Goal: Task Accomplishment & Management: Manage account settings

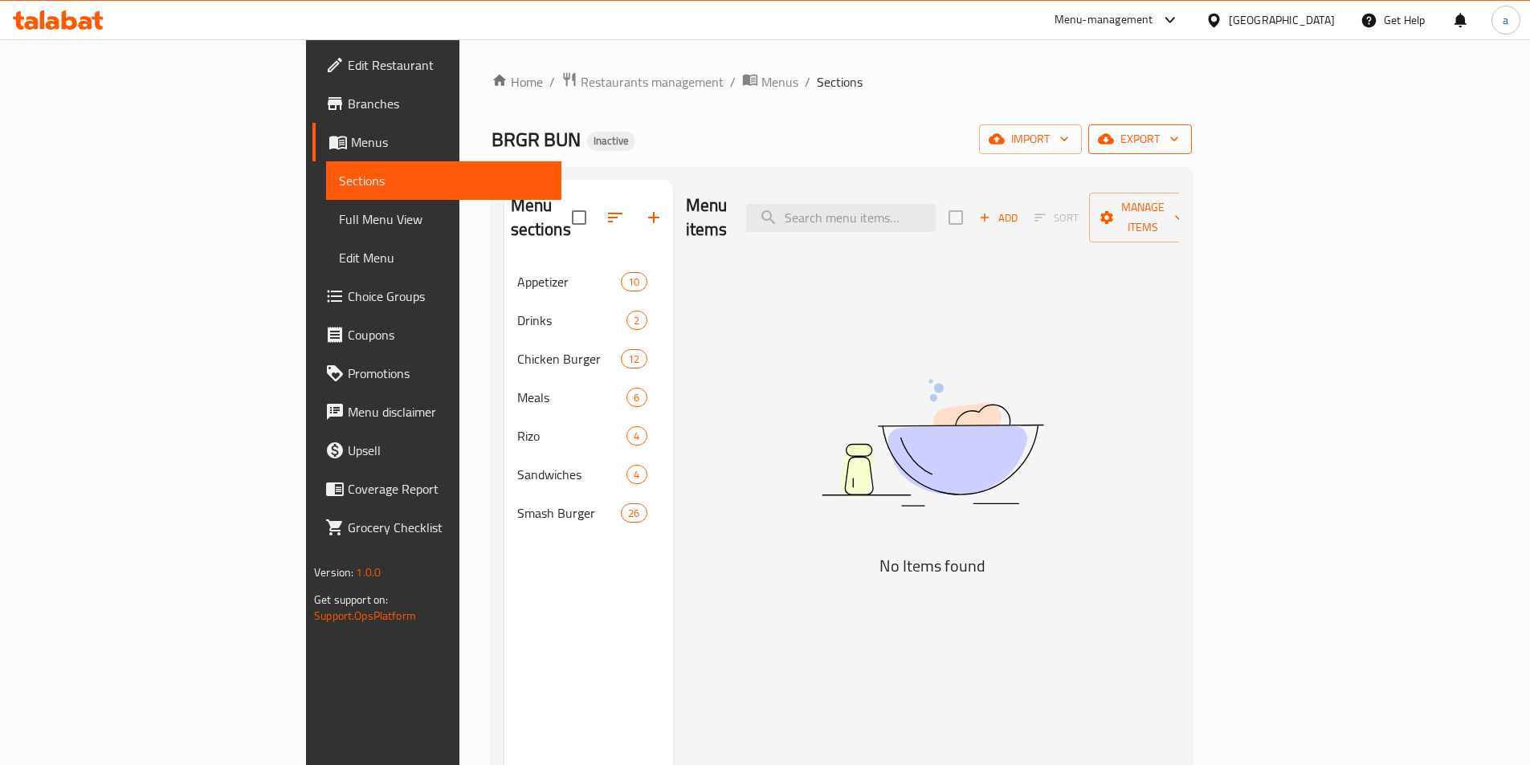
click at [1179, 146] on span "export" at bounding box center [1140, 139] width 78 height 20
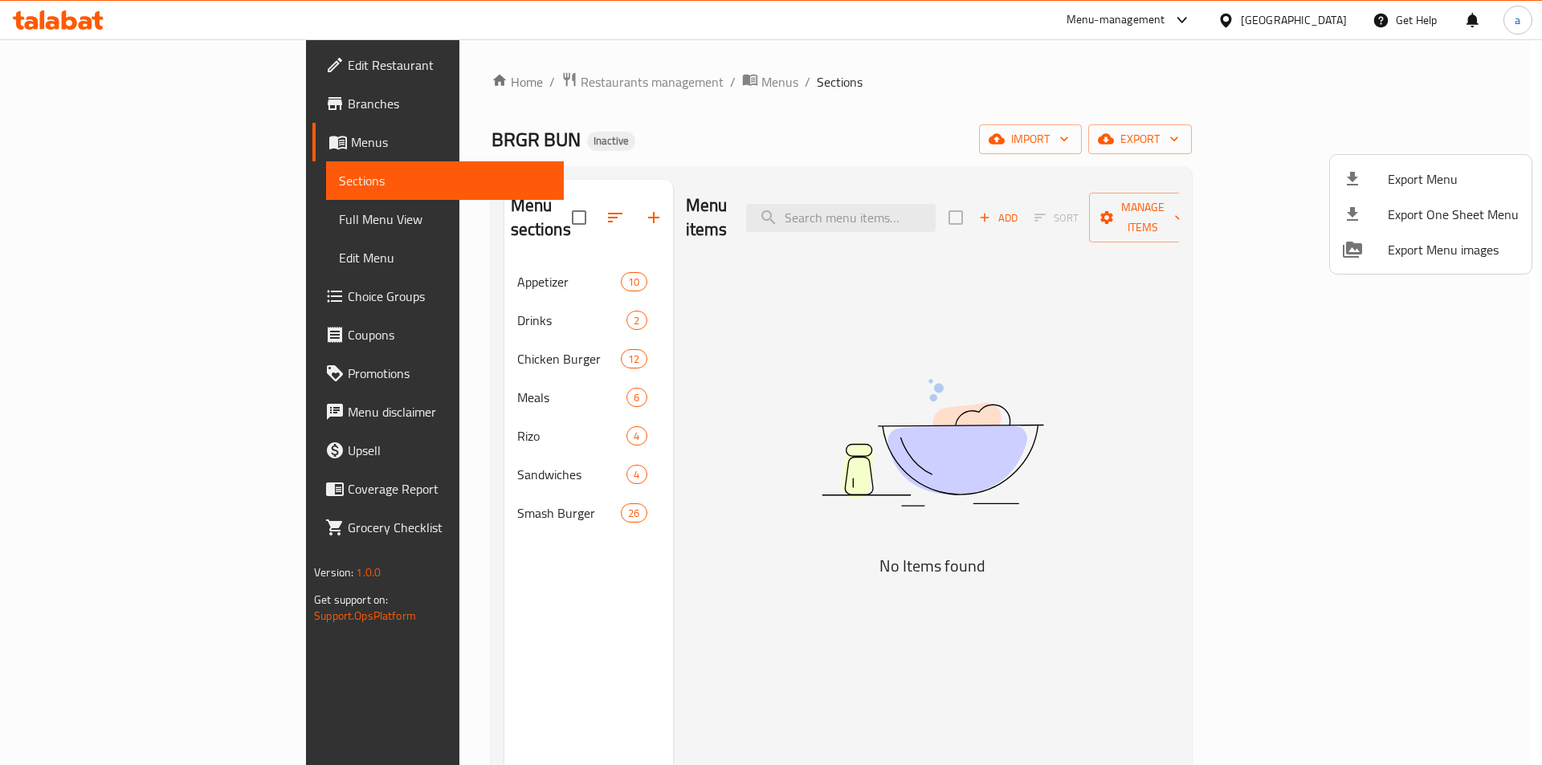
click at [1291, 143] on div at bounding box center [771, 382] width 1542 height 765
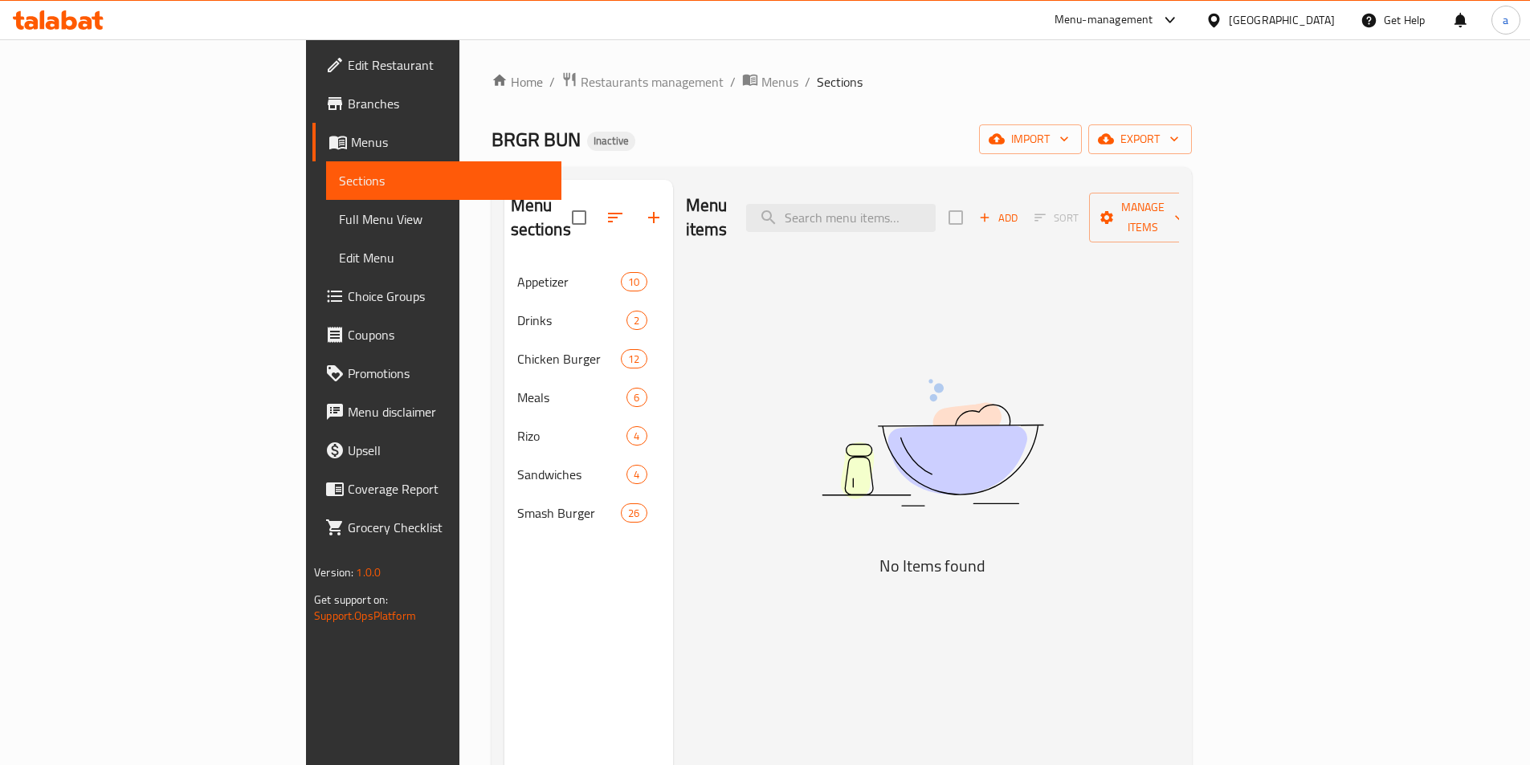
click at [1082, 143] on button "import" at bounding box center [1030, 139] width 103 height 30
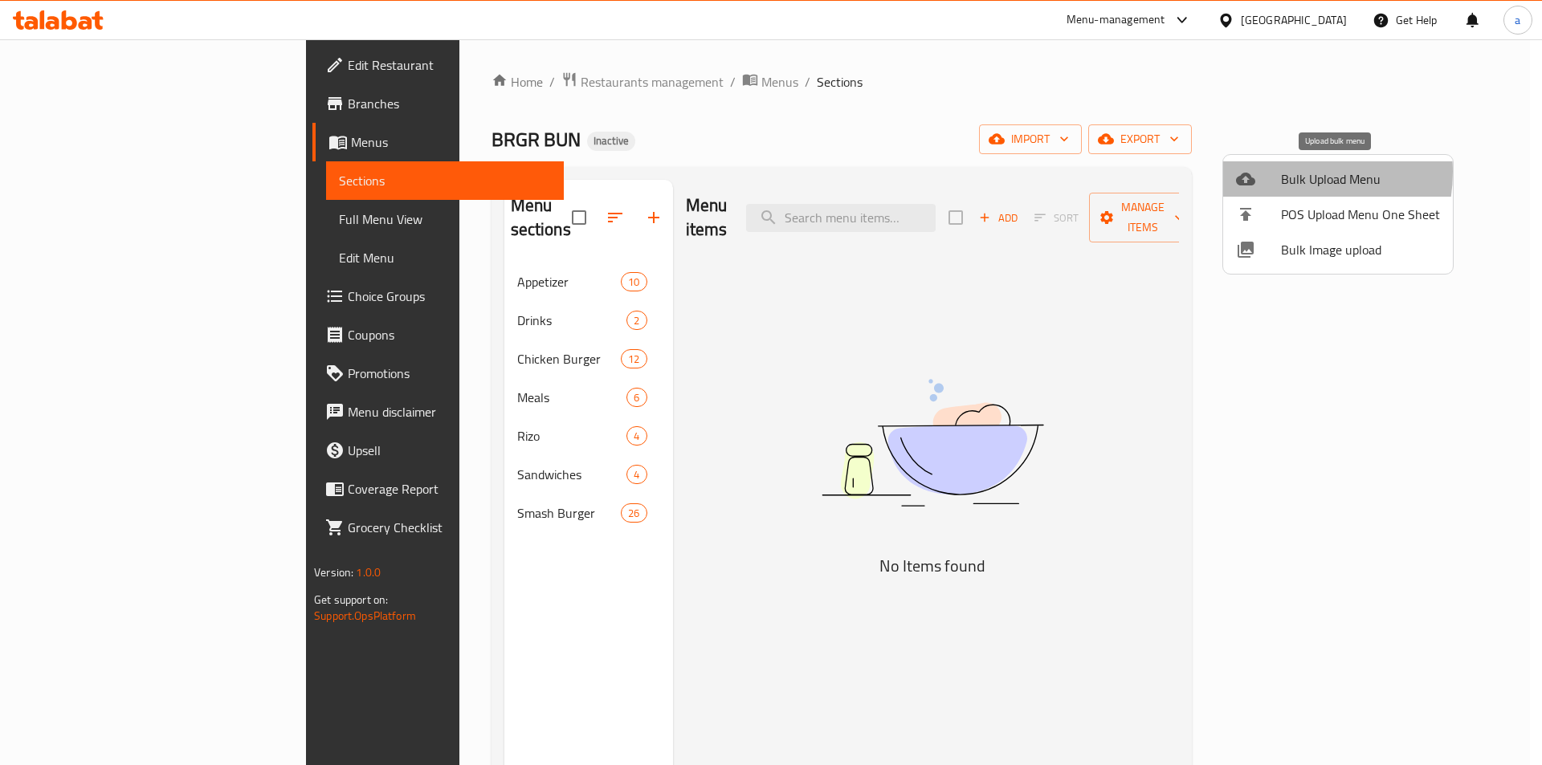
click at [1279, 172] on div at bounding box center [1258, 178] width 45 height 19
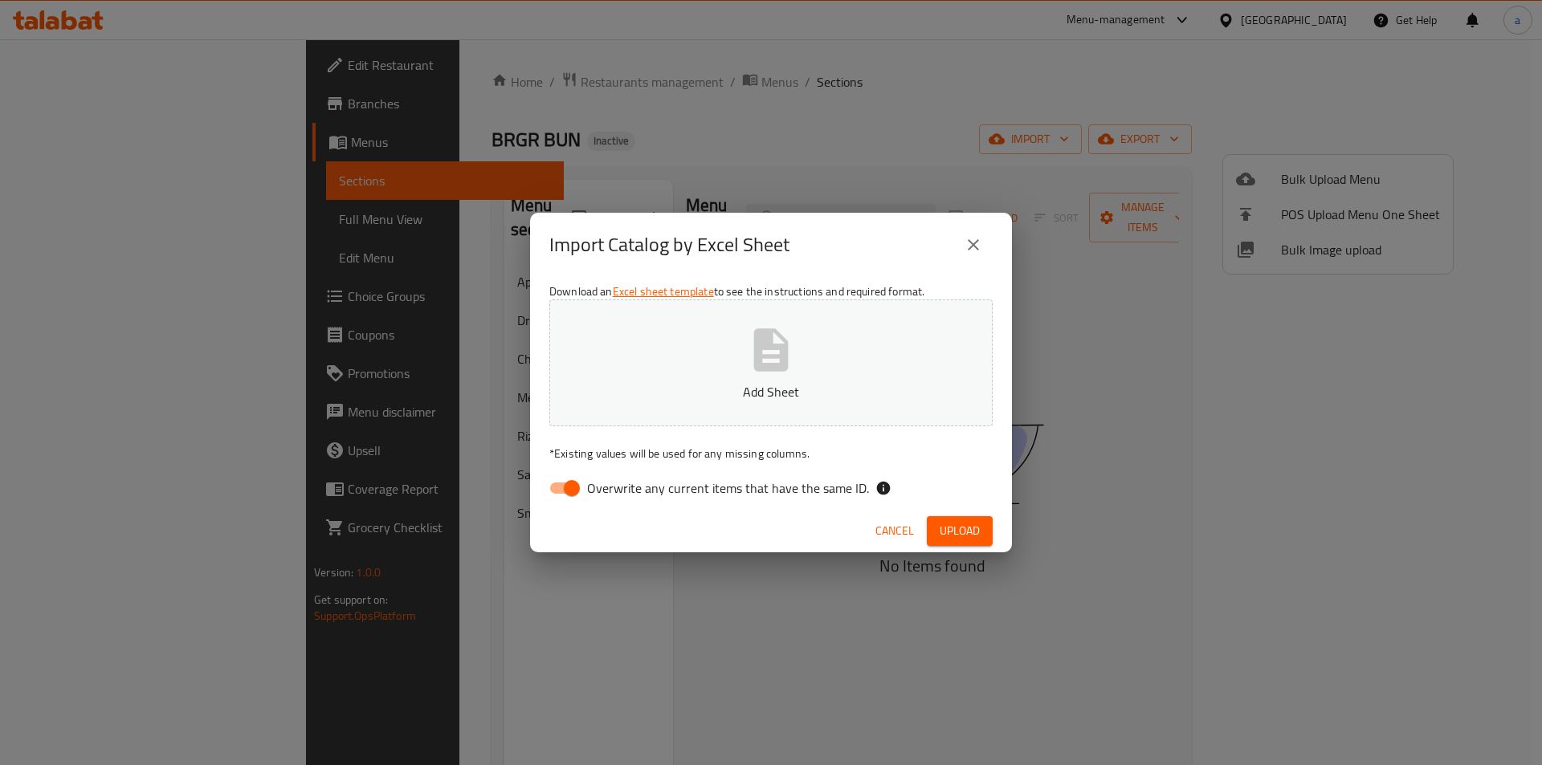
drag, startPoint x: 589, startPoint y: 487, endPoint x: 605, endPoint y: 471, distance: 23.8
click at [589, 487] on span "Overwrite any current items that have the same ID." at bounding box center [728, 488] width 282 height 19
click at [589, 487] on input "Overwrite any current items that have the same ID." at bounding box center [572, 488] width 92 height 31
checkbox input "false"
click at [662, 416] on button "Add Sheet" at bounding box center [770, 363] width 443 height 127
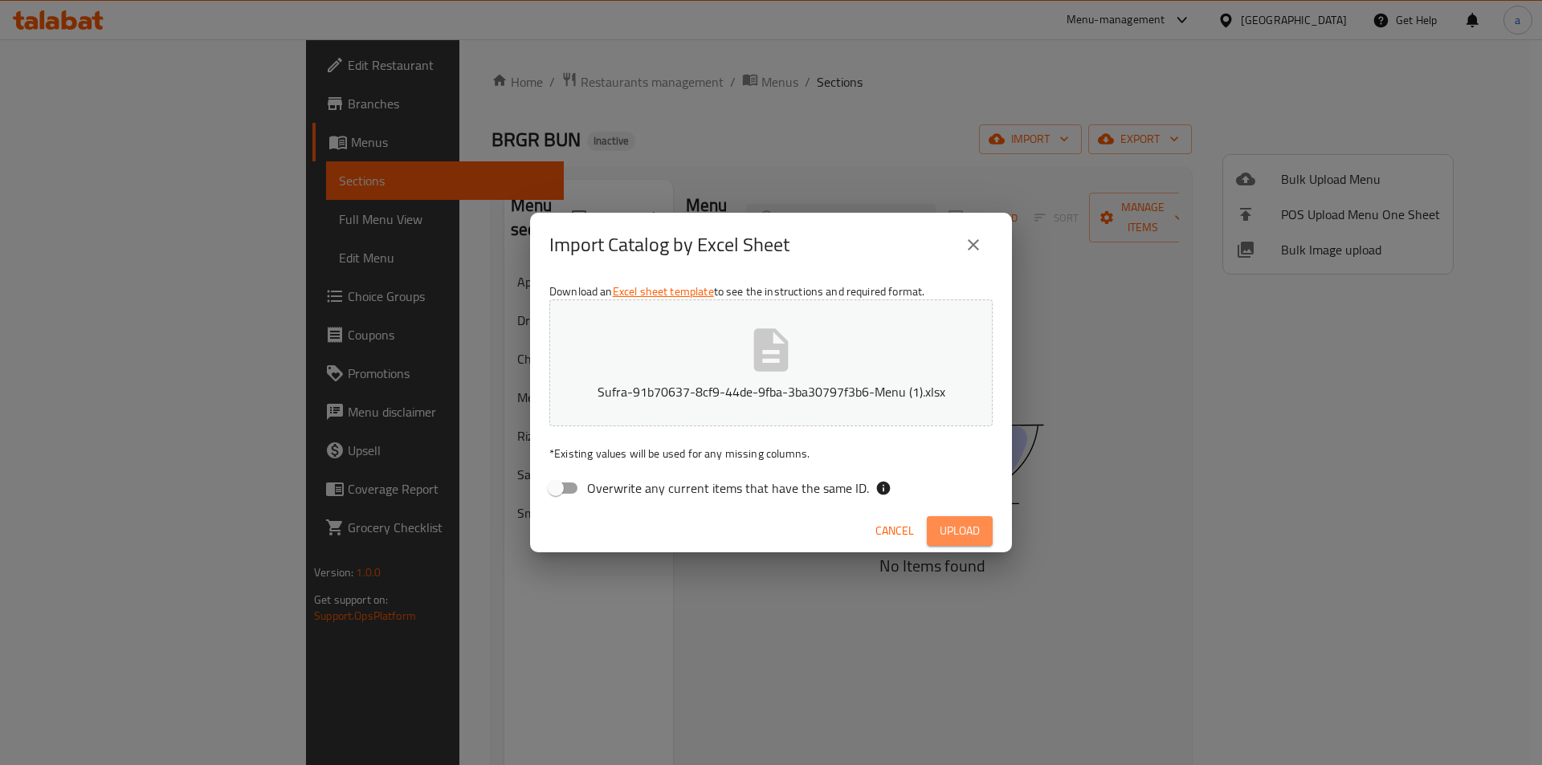
click at [972, 538] on span "Upload" at bounding box center [959, 531] width 40 height 20
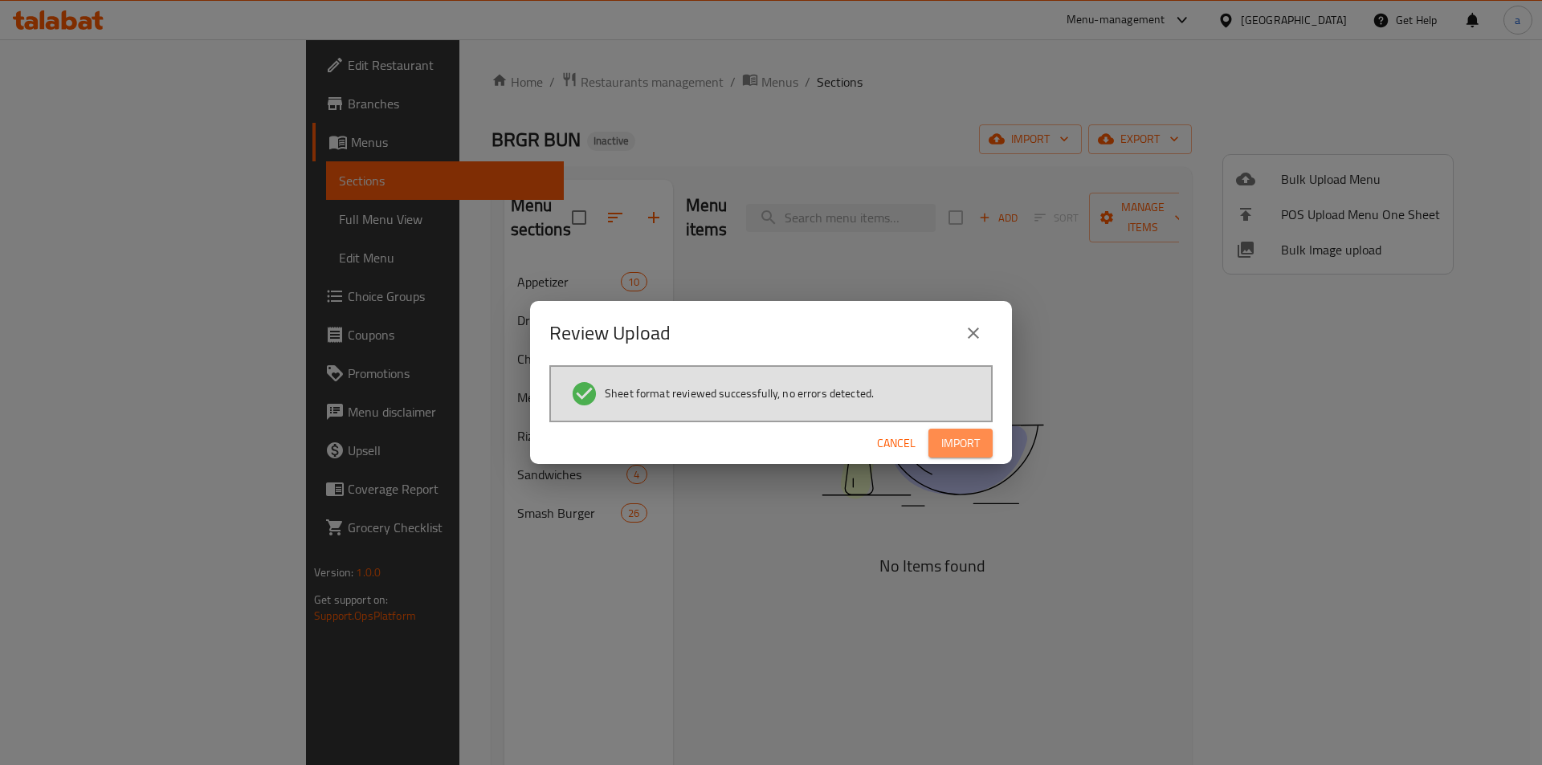
click at [965, 438] on span "Import" at bounding box center [960, 444] width 39 height 20
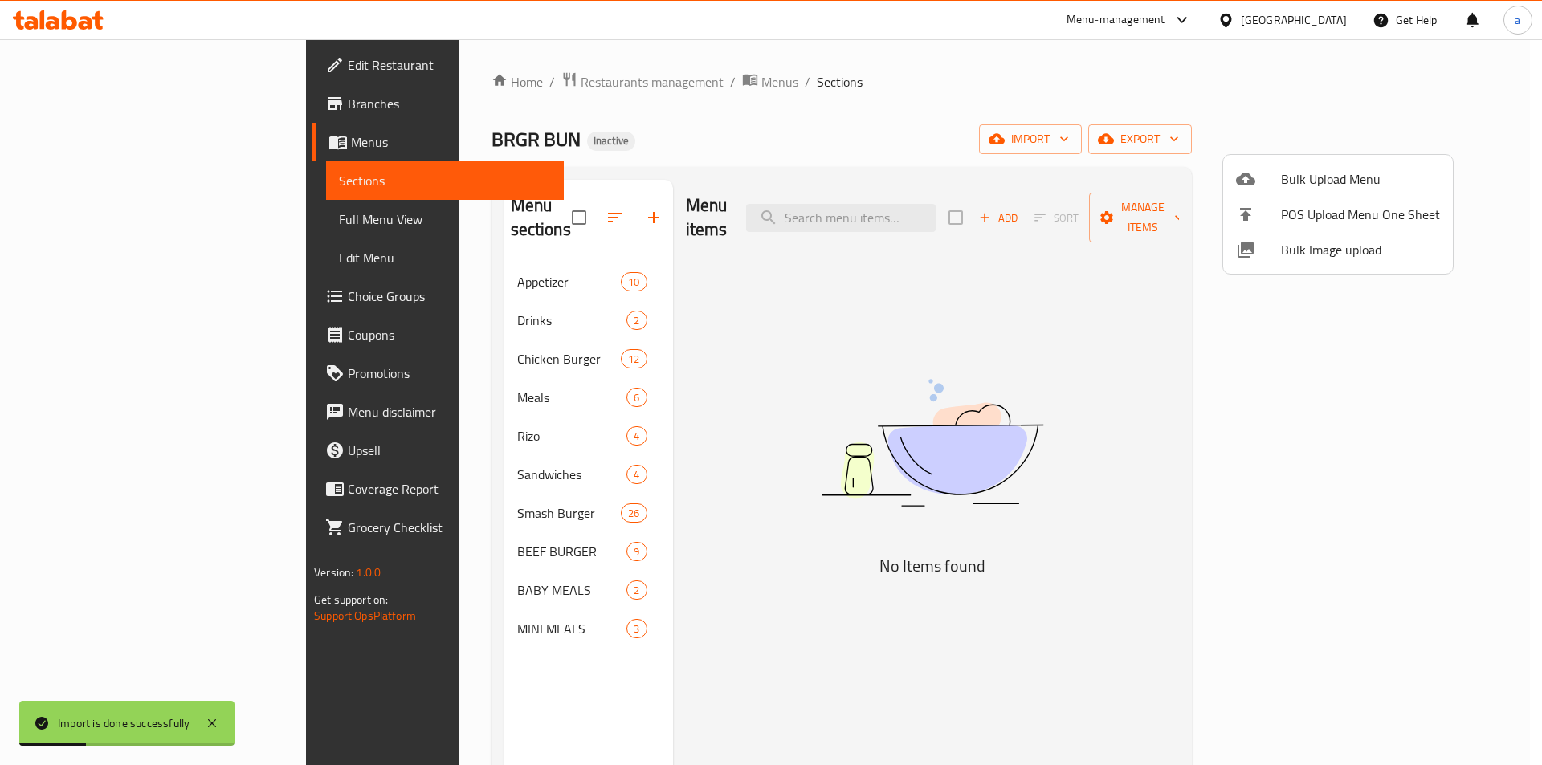
click at [130, 221] on div at bounding box center [771, 382] width 1542 height 765
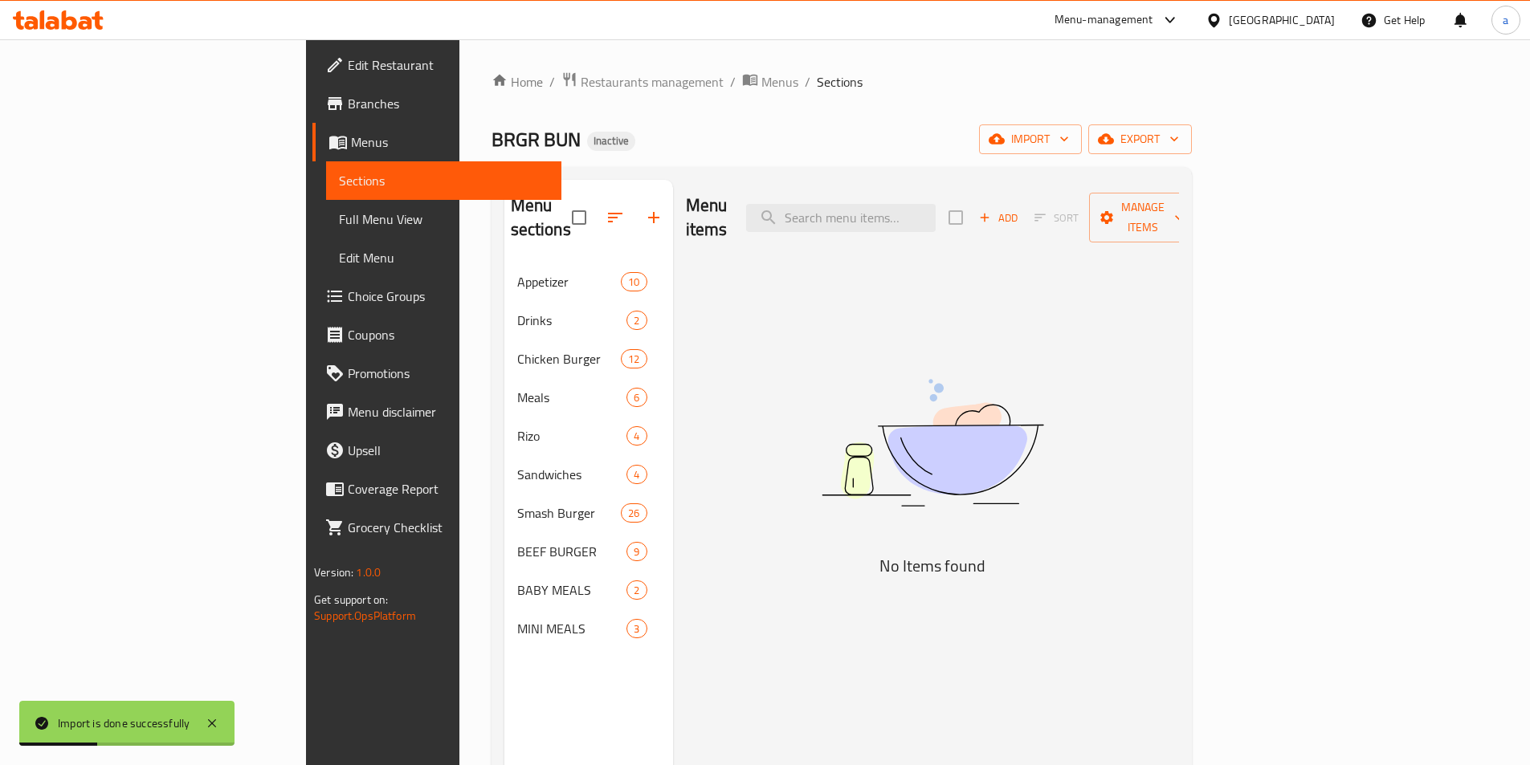
click at [339, 221] on span "Full Menu View" at bounding box center [444, 219] width 210 height 19
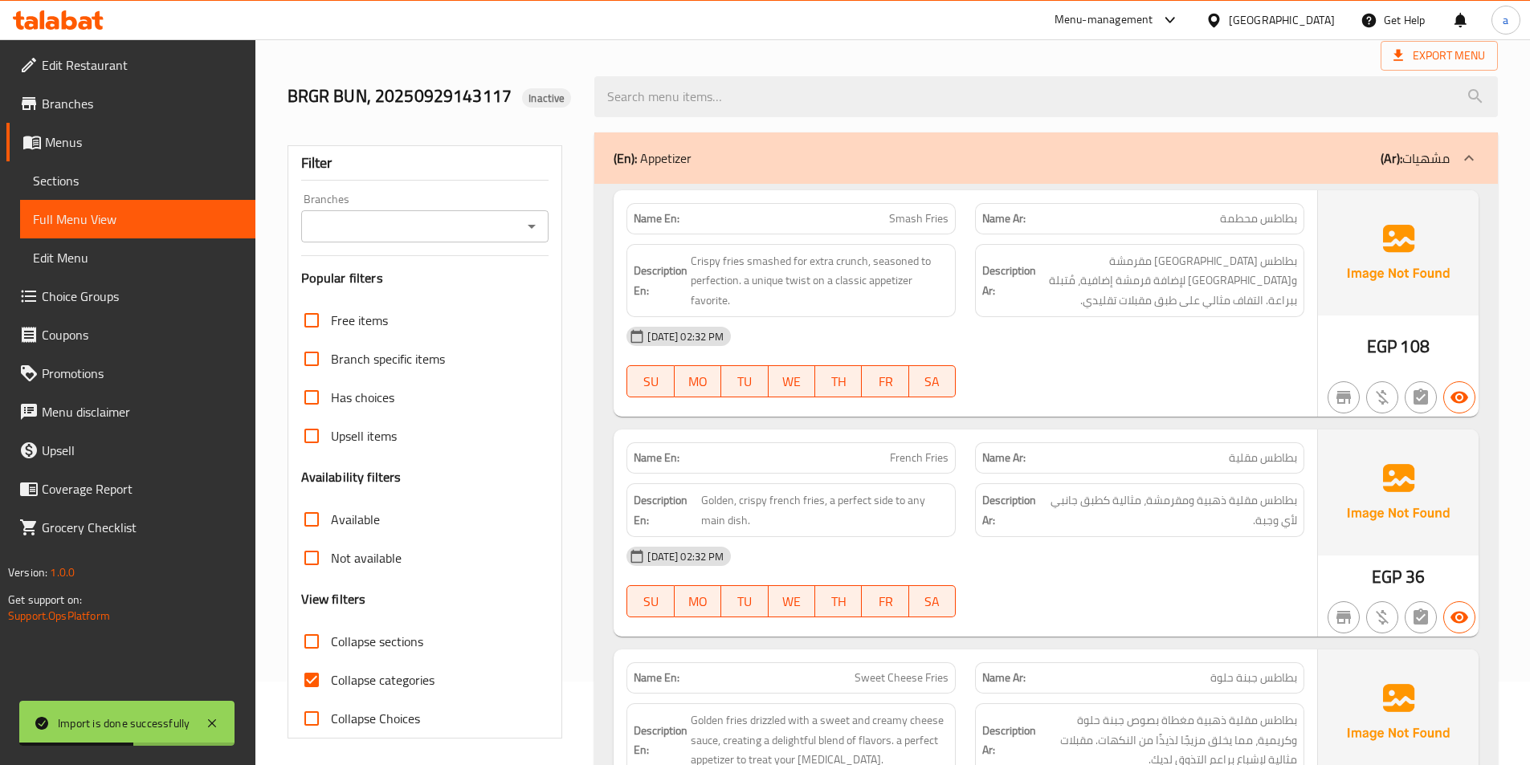
scroll to position [161, 0]
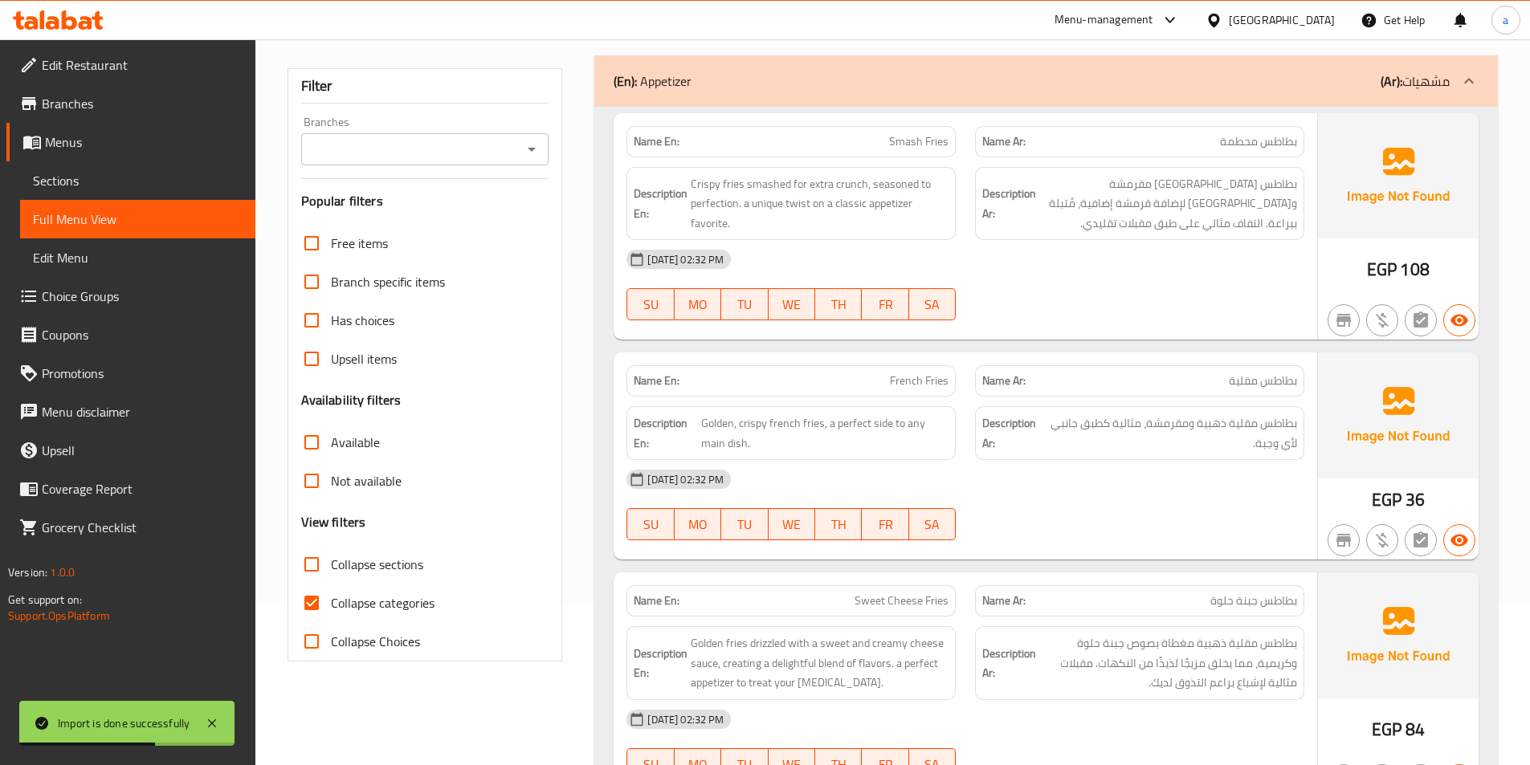
click at [383, 564] on span "Collapse sections" at bounding box center [377, 564] width 92 height 19
click at [331, 564] on input "Collapse sections" at bounding box center [311, 564] width 39 height 39
checkbox input "true"
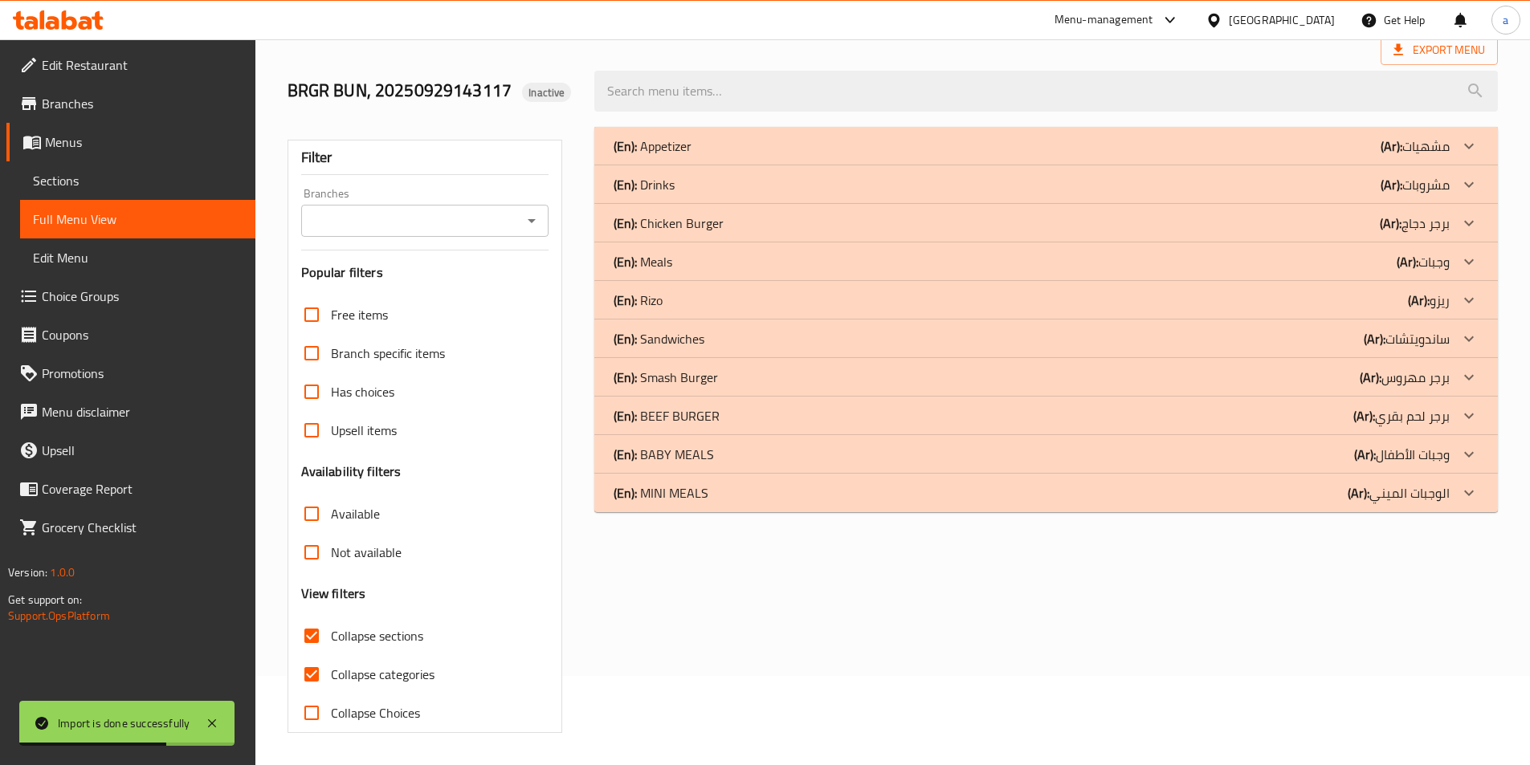
click at [378, 665] on span "Collapse categories" at bounding box center [383, 674] width 104 height 19
click at [331, 655] on input "Collapse categories" at bounding box center [311, 674] width 39 height 39
checkbox input "false"
click at [687, 498] on p "(En): MINI MEALS" at bounding box center [660, 492] width 95 height 19
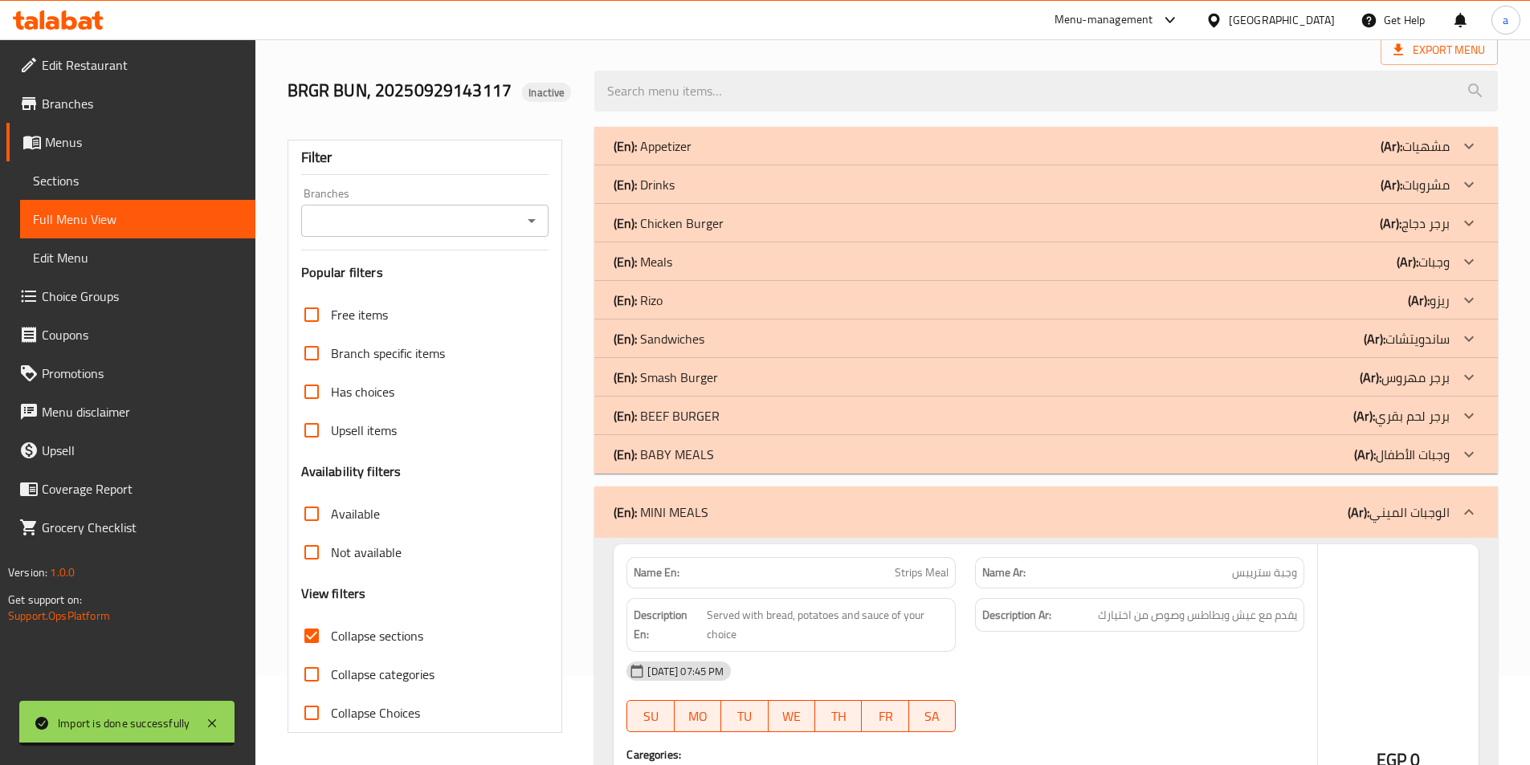
click at [718, 459] on div "(En): BABY MEALS (Ar): وجبات الأطفال" at bounding box center [1031, 454] width 836 height 19
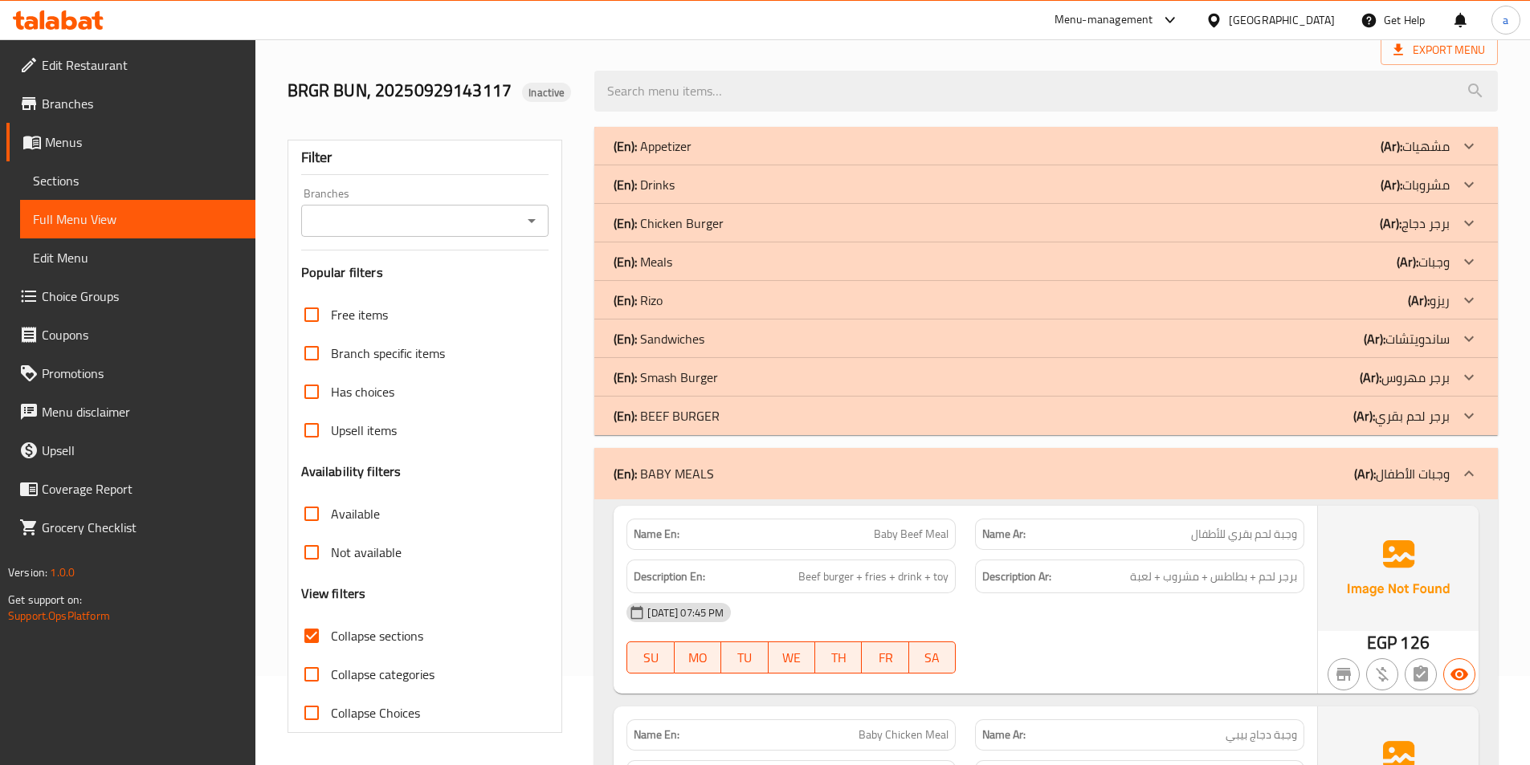
click at [727, 418] on div "(En): BEEF BURGER (Ar): برجر لحم بقري" at bounding box center [1031, 415] width 836 height 19
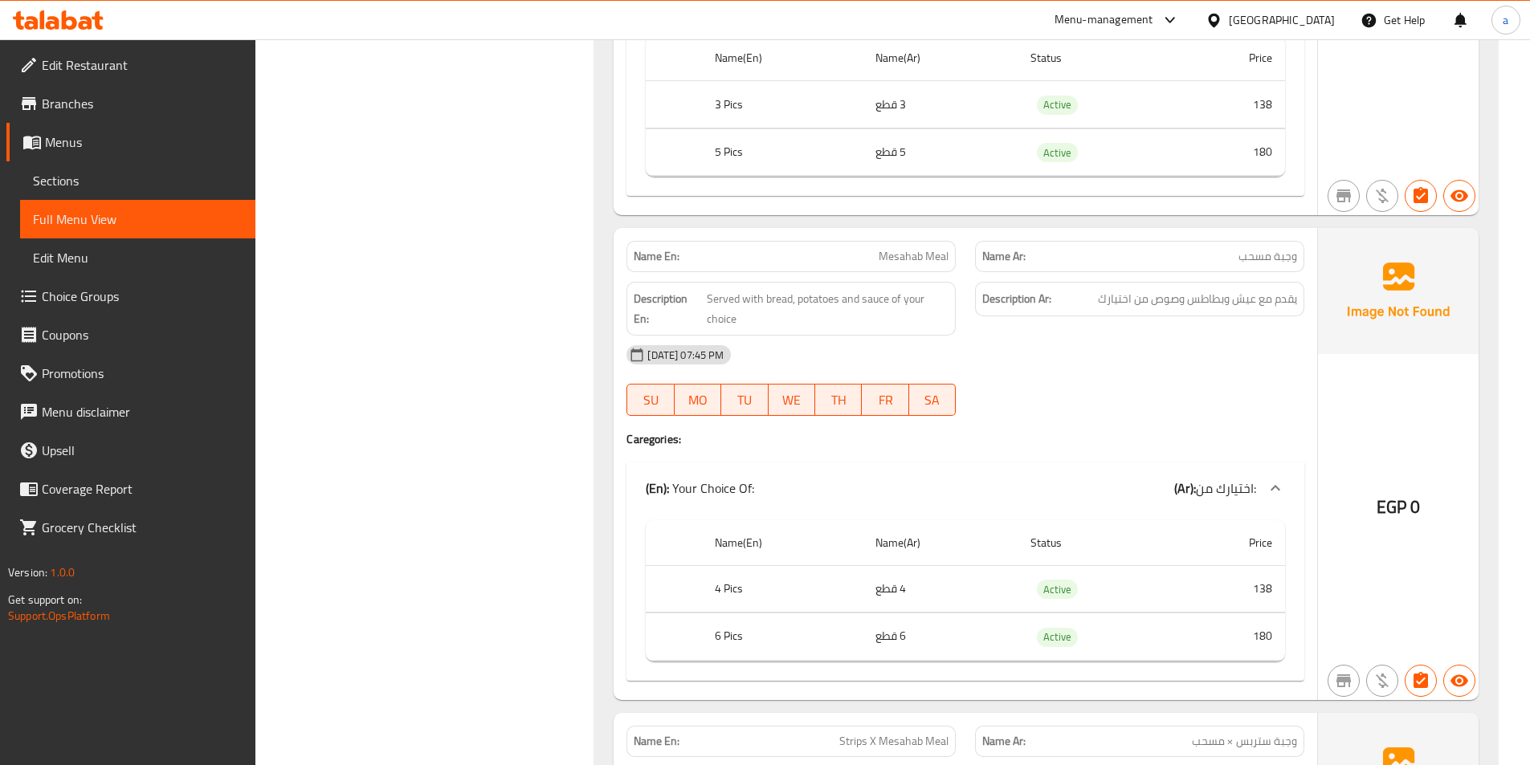
scroll to position [6134, 0]
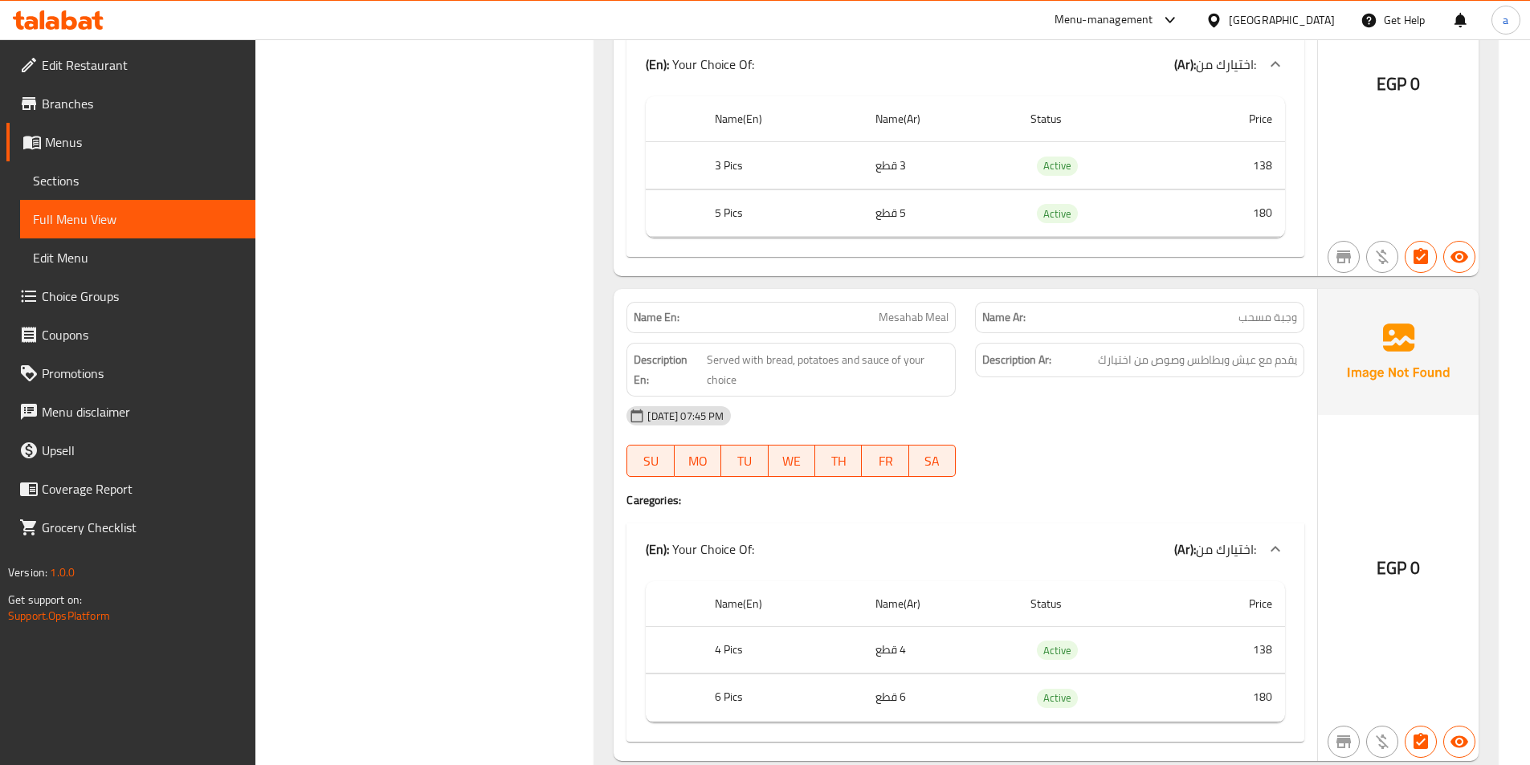
click at [132, 145] on span "Menus" at bounding box center [144, 141] width 198 height 19
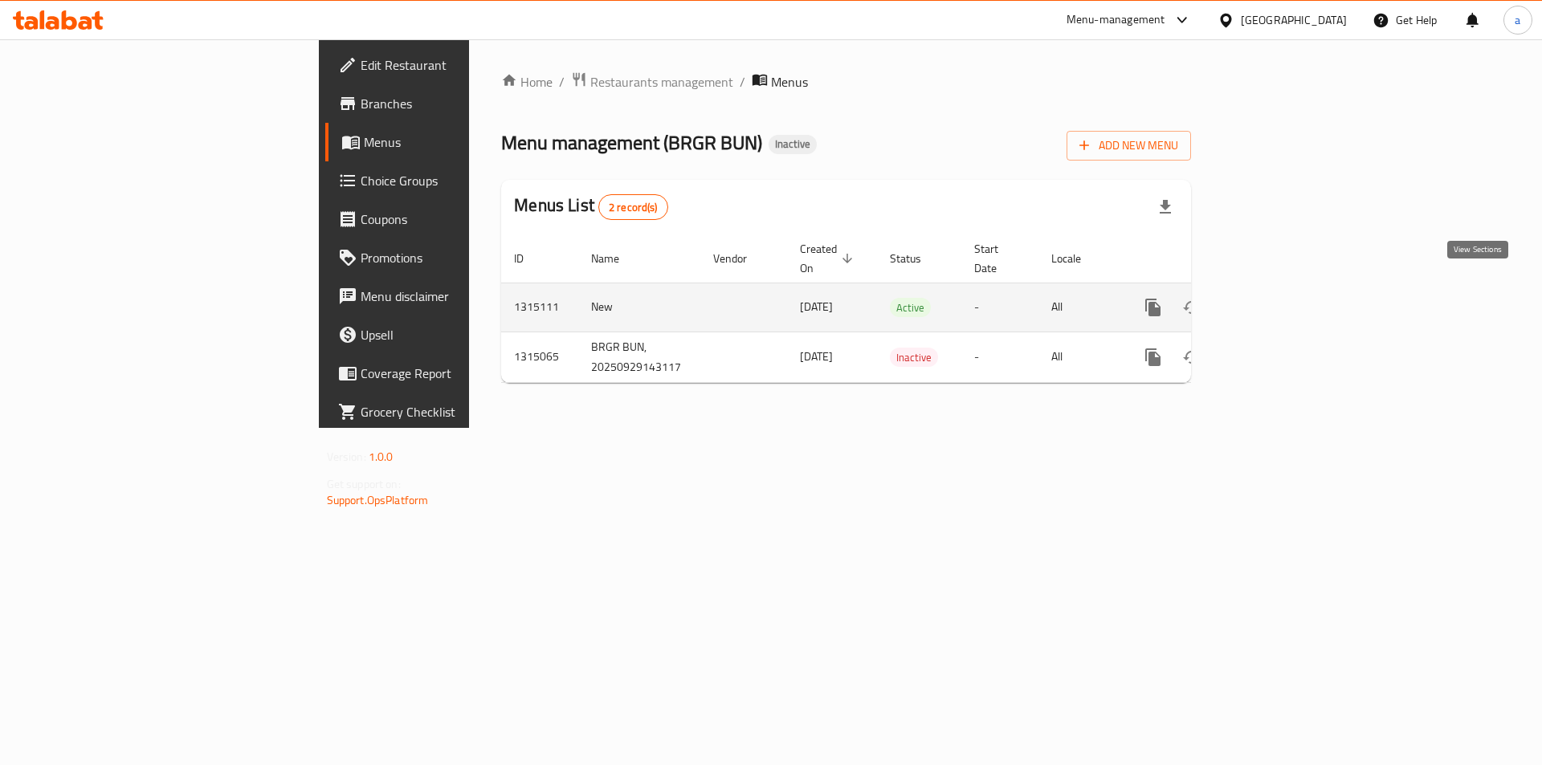
click at [1278, 298] on icon "enhanced table" at bounding box center [1268, 307] width 19 height 19
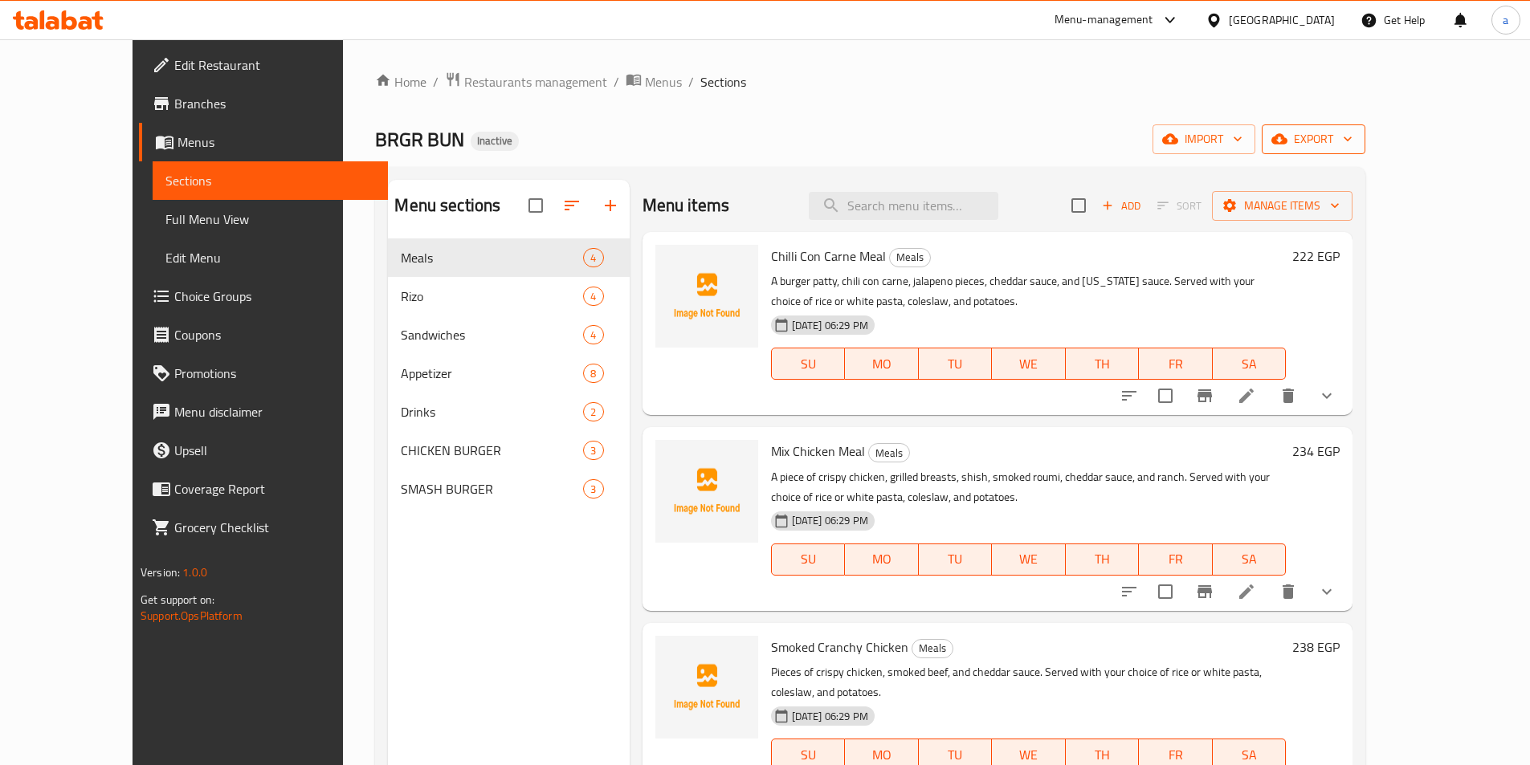
click at [1287, 137] on icon "button" at bounding box center [1279, 139] width 16 height 10
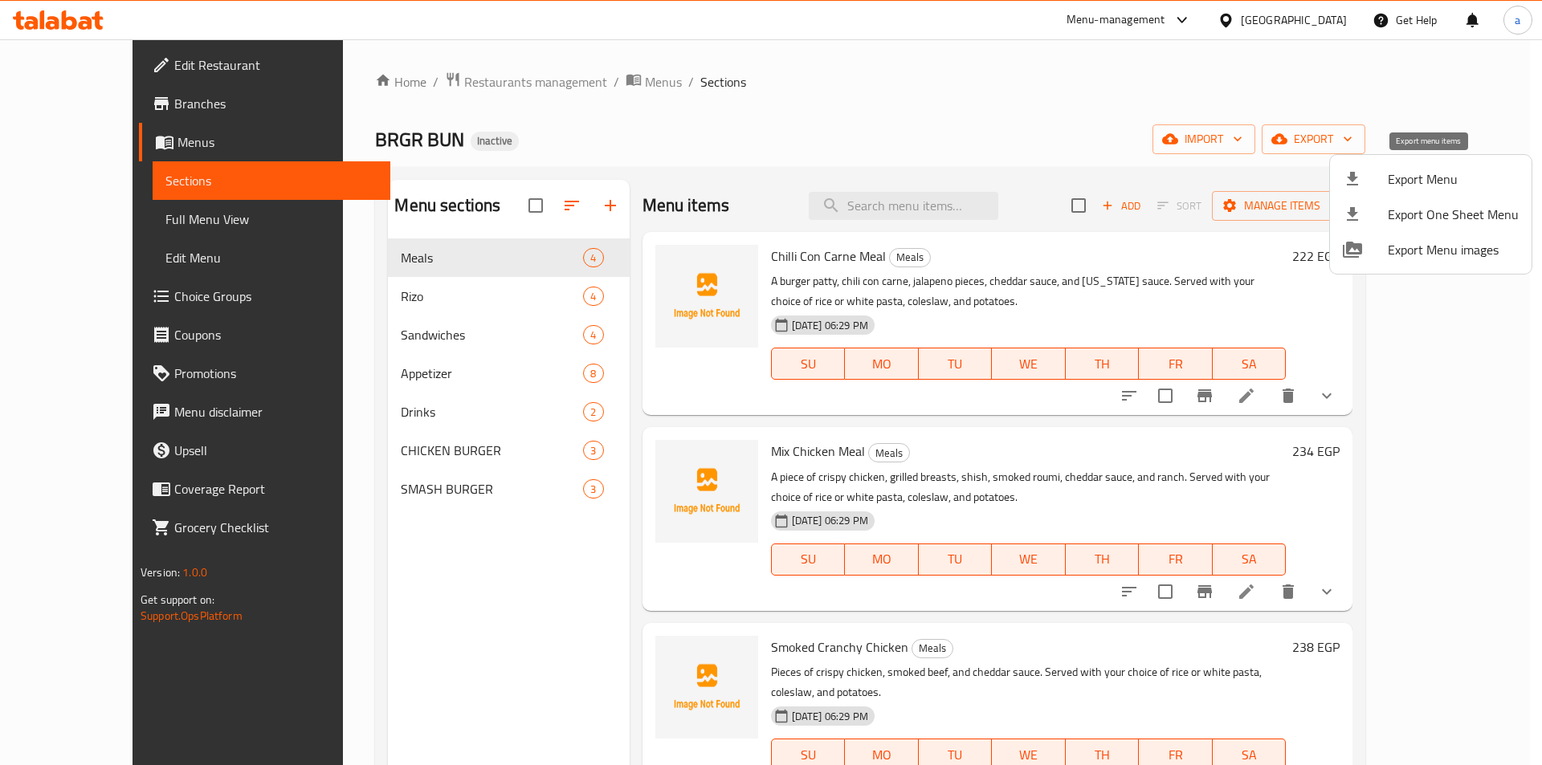
click at [1401, 173] on span "Export Menu" at bounding box center [1453, 178] width 131 height 19
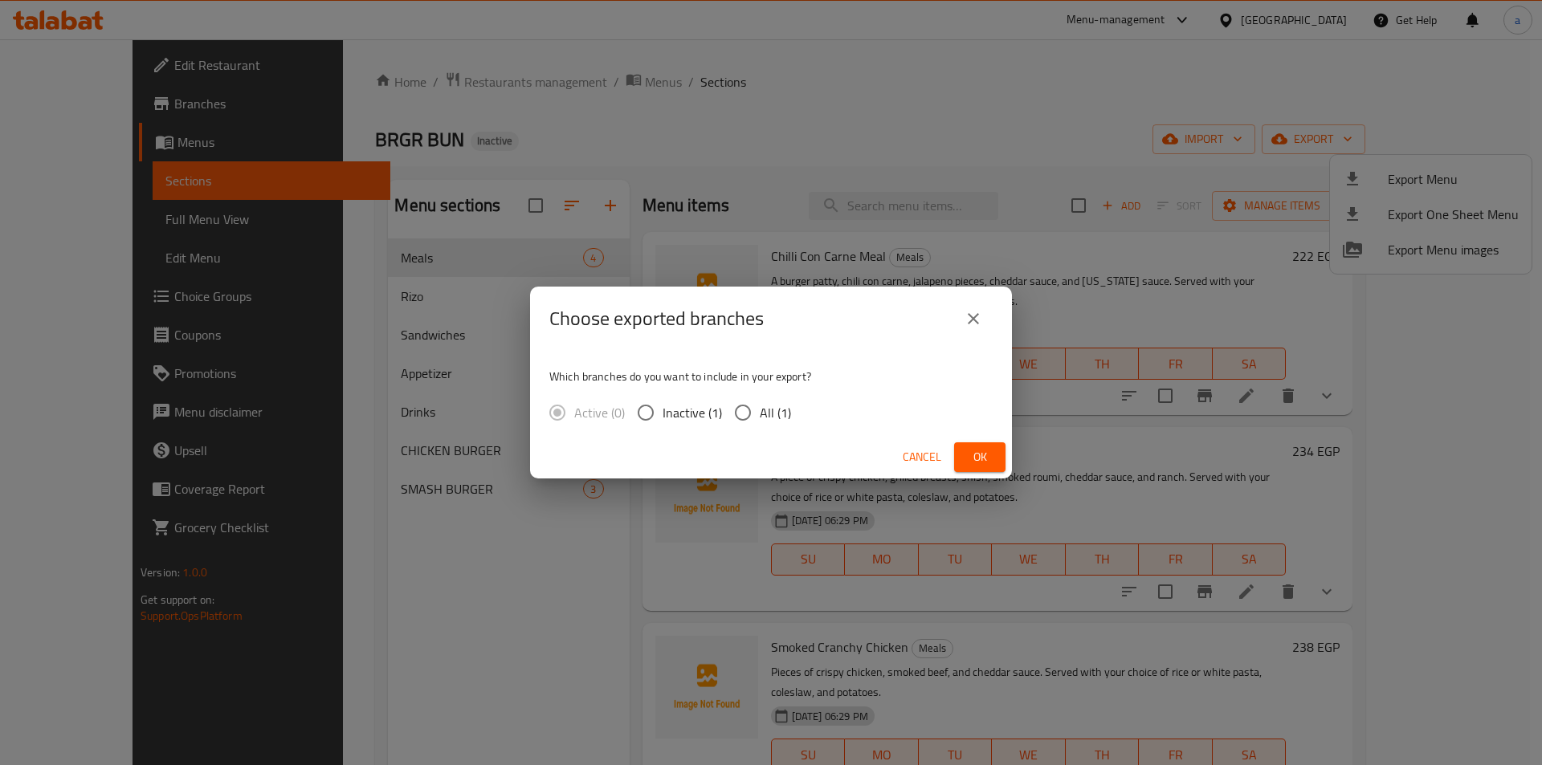
click at [774, 416] on span "All (1)" at bounding box center [775, 412] width 31 height 19
click at [760, 416] on input "All (1)" at bounding box center [743, 413] width 34 height 34
radio input "true"
click at [985, 450] on span "Ok" at bounding box center [980, 457] width 26 height 20
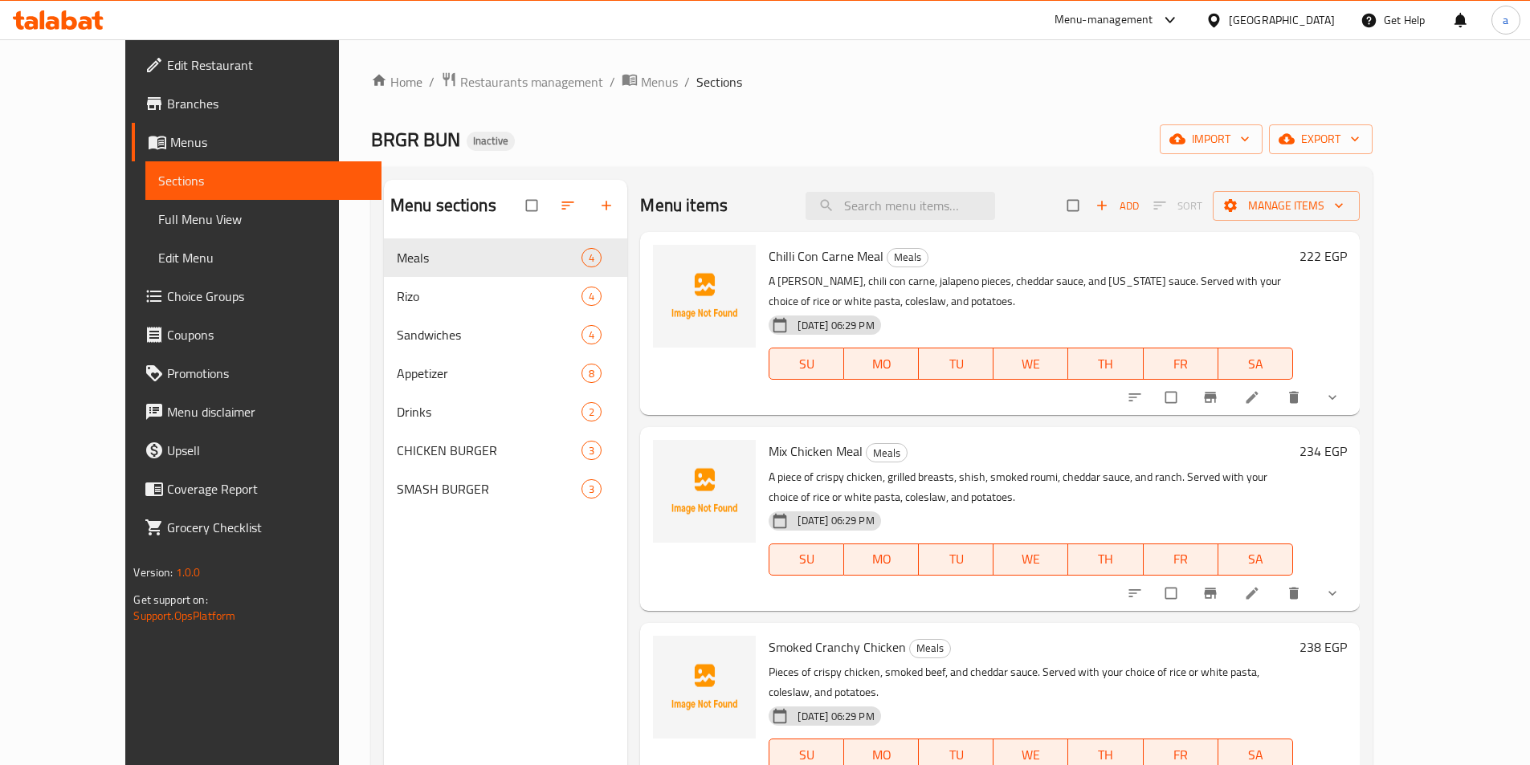
click at [167, 65] on span "Edit Restaurant" at bounding box center [267, 64] width 201 height 19
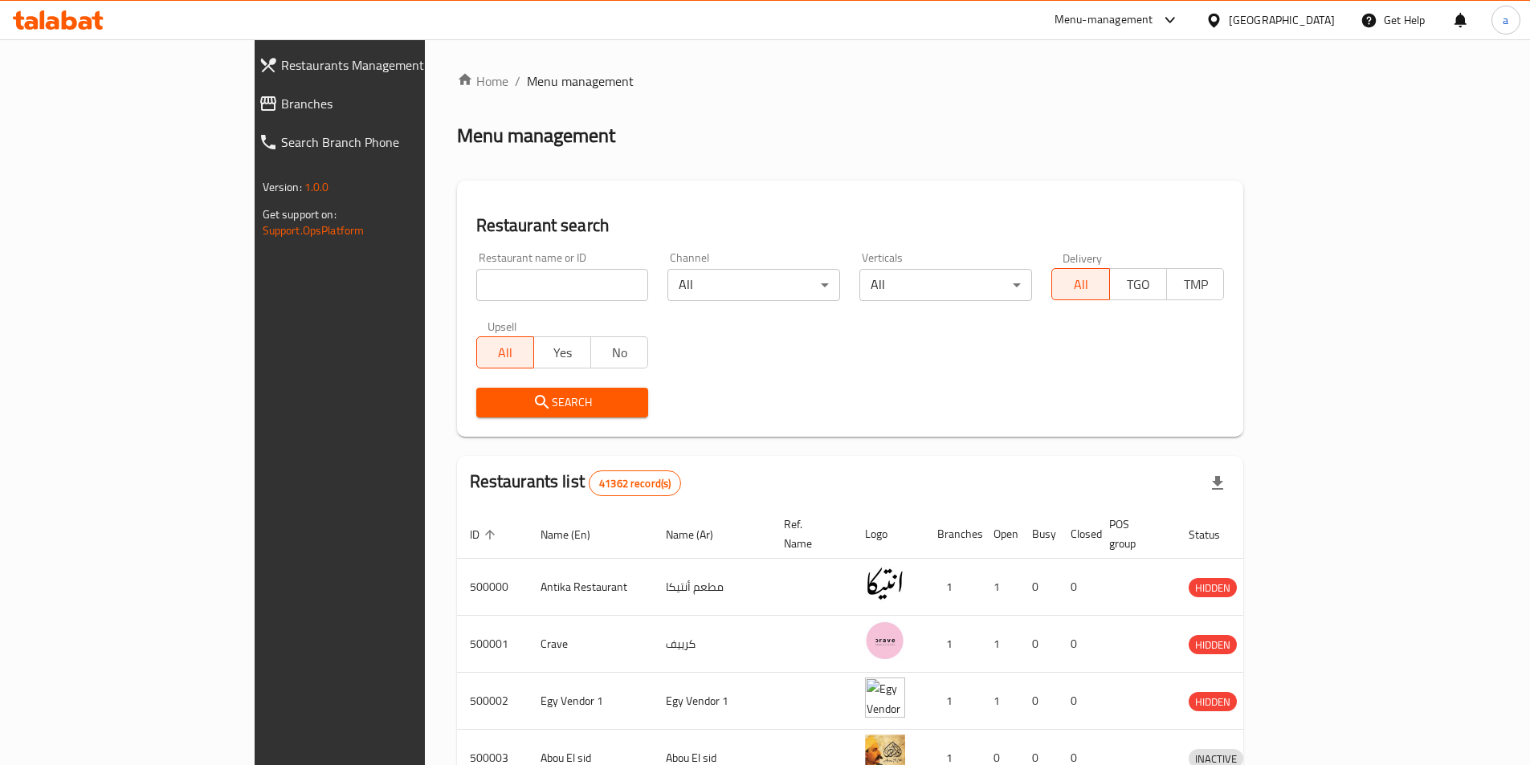
click at [281, 108] on span "Branches" at bounding box center [389, 103] width 216 height 19
